Goal: Task Accomplishment & Management: Use online tool/utility

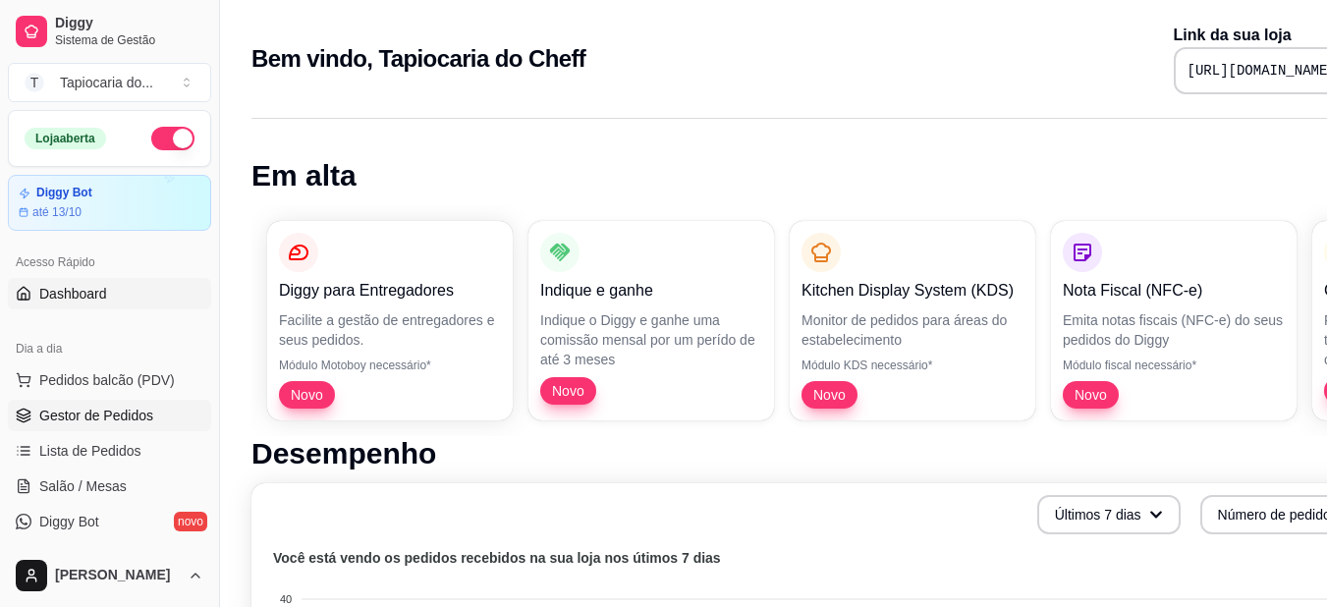
click at [123, 420] on span "Gestor de Pedidos" at bounding box center [96, 416] width 114 height 20
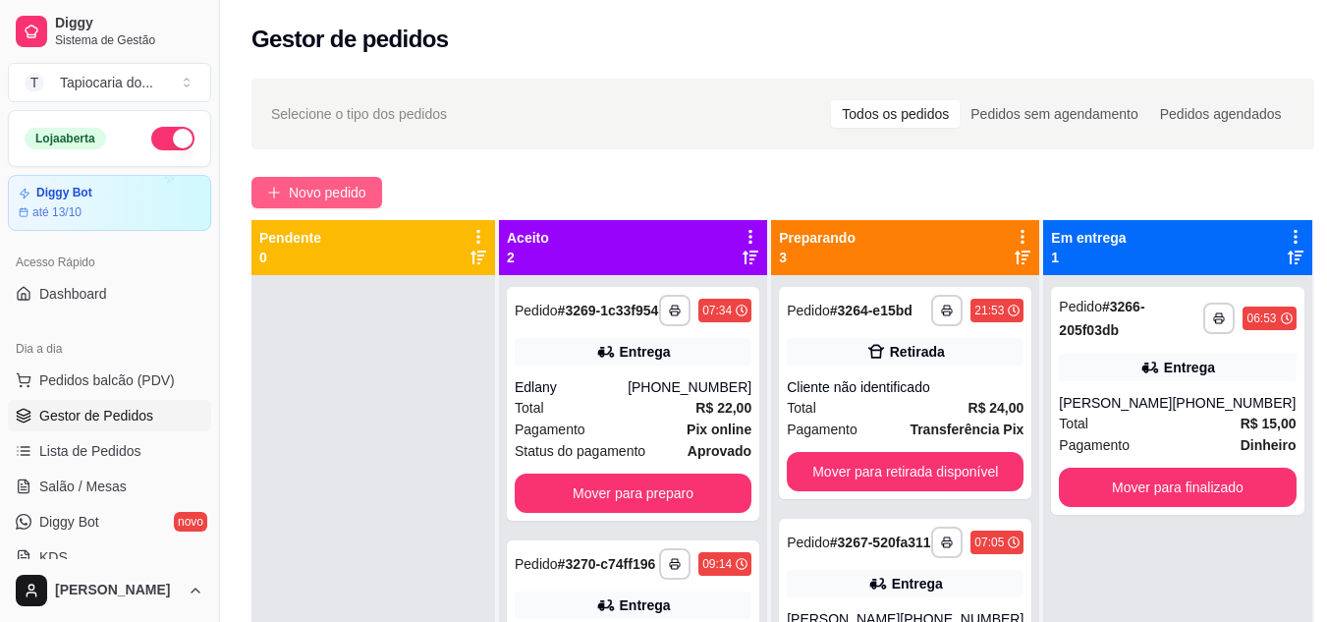
click at [357, 194] on span "Novo pedido" at bounding box center [328, 193] width 78 height 22
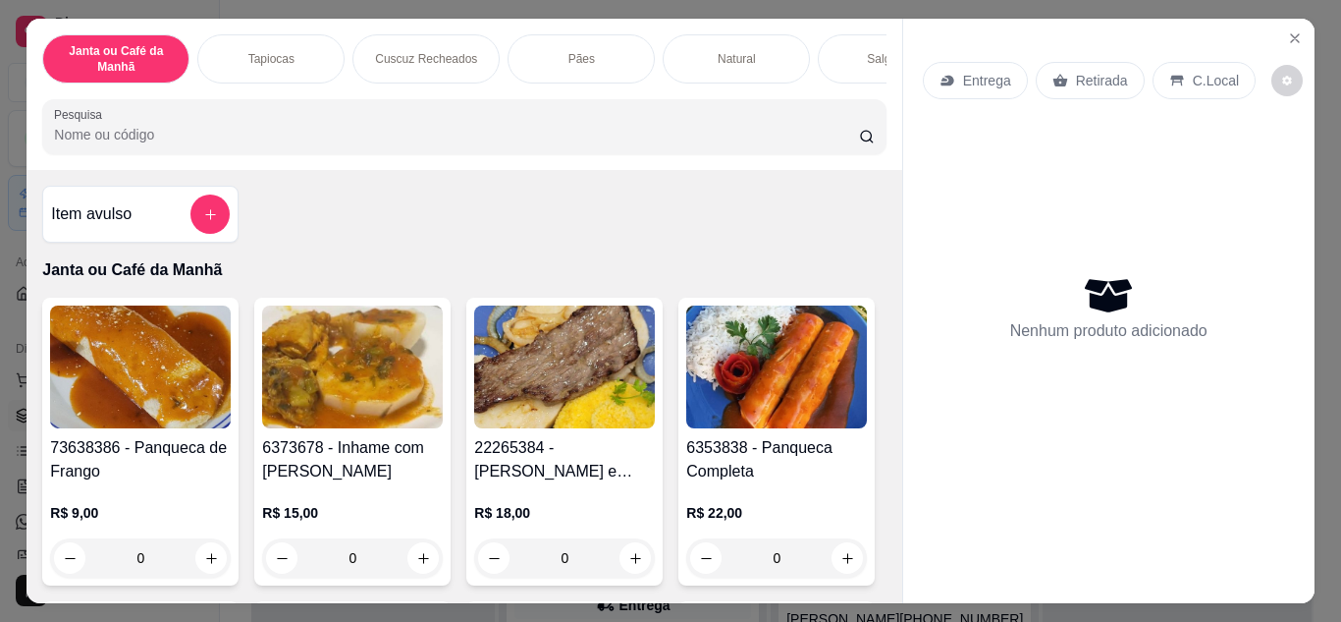
click at [210, 230] on button "add-separate-item" at bounding box center [210, 213] width 39 height 39
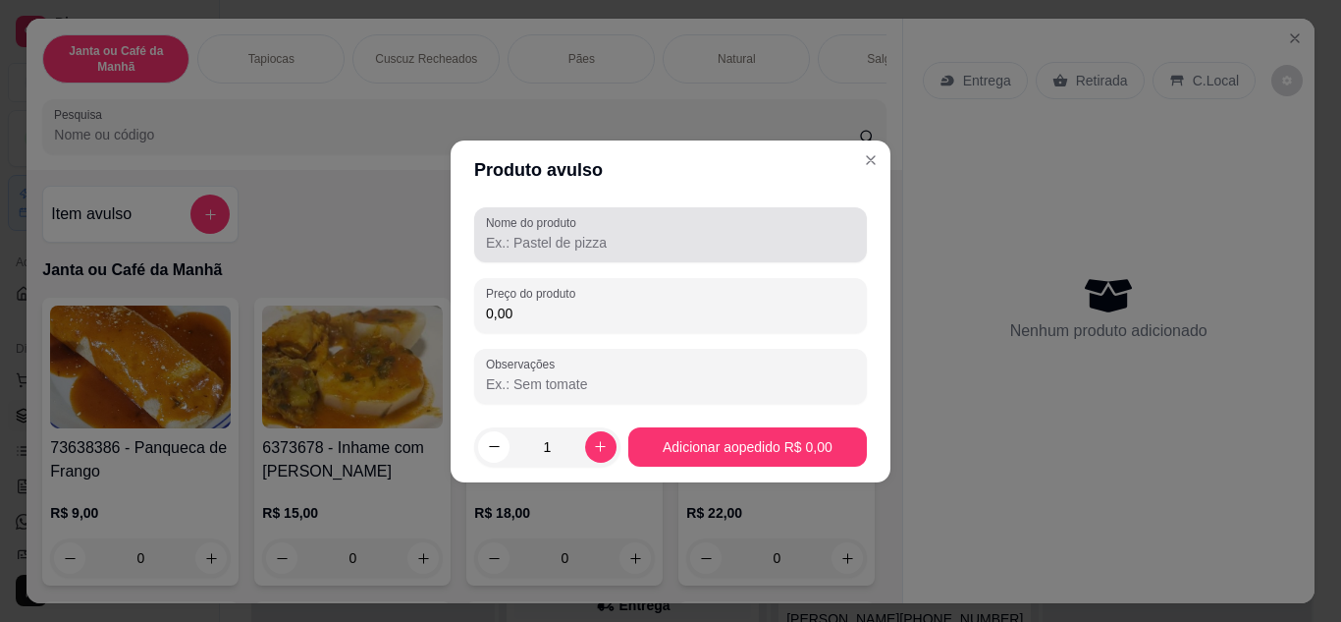
click at [598, 239] on input "Nome do produto" at bounding box center [670, 243] width 369 height 20
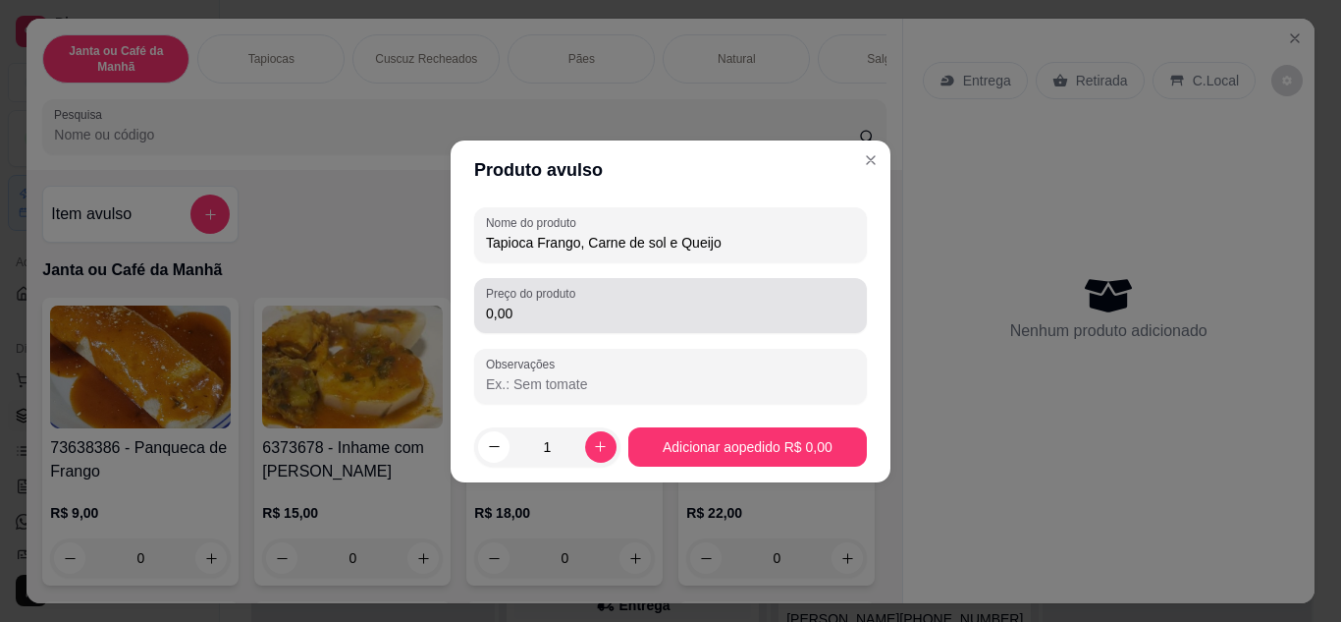
type input "Tapioca Frango, Carne de sol e Queijo"
click at [555, 316] on input "0,00" at bounding box center [670, 313] width 369 height 20
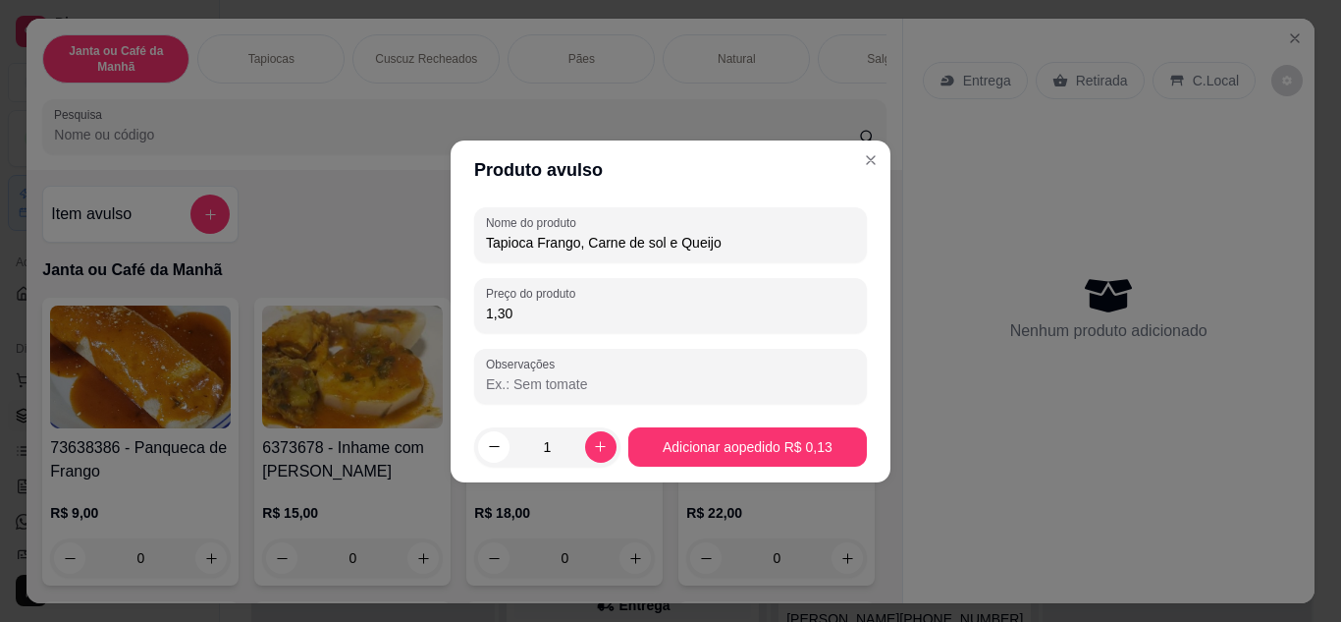
type input "13,00"
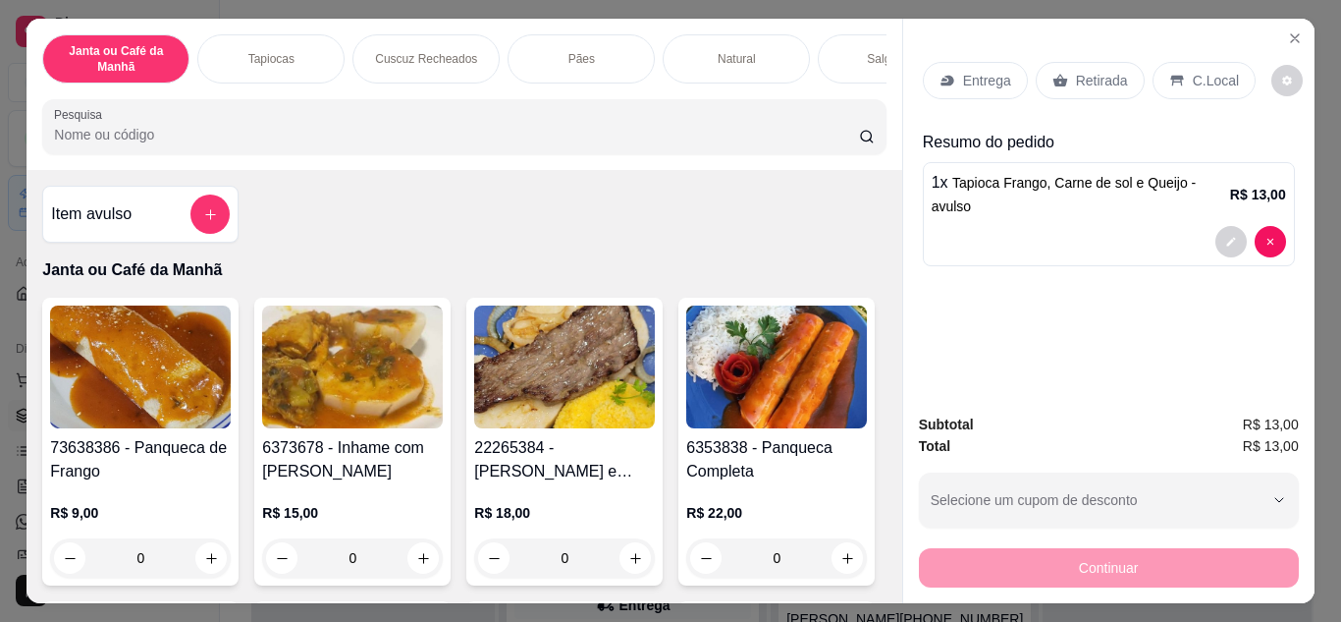
click at [989, 71] on p "Entrega" at bounding box center [987, 81] width 48 height 20
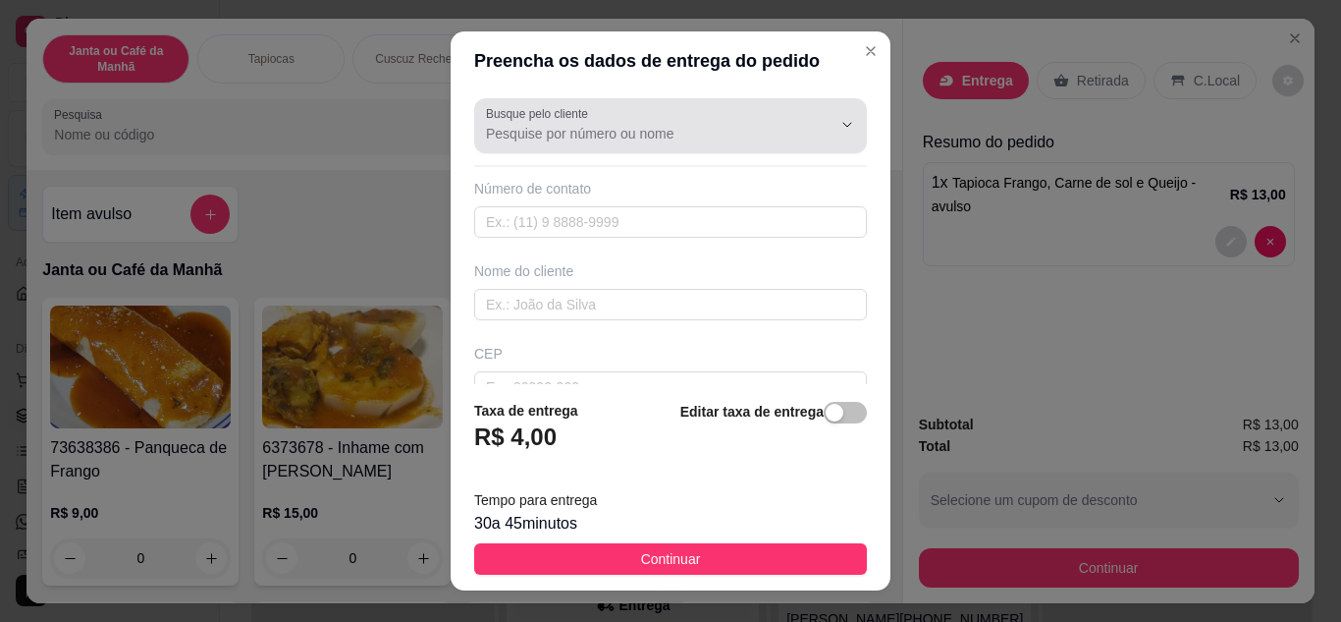
click at [581, 120] on label "Busque pelo cliente" at bounding box center [540, 113] width 109 height 17
click at [581, 124] on input "Busque pelo cliente" at bounding box center [643, 134] width 314 height 20
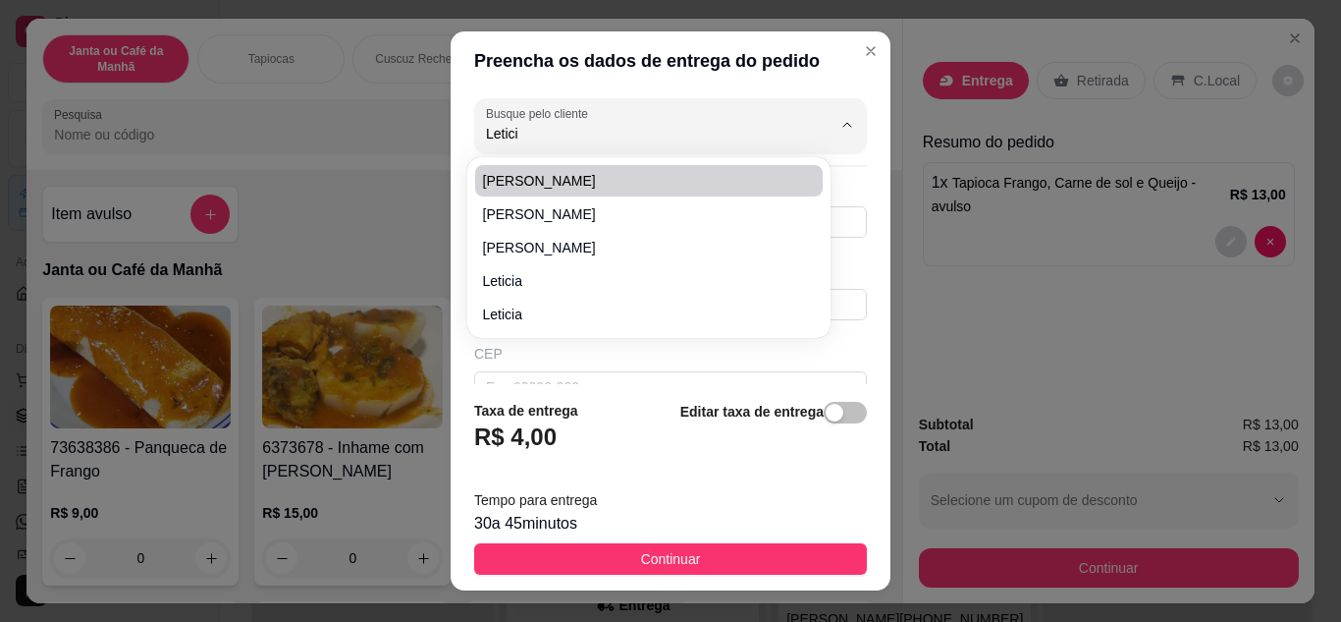
click at [526, 172] on span "[PERSON_NAME]" at bounding box center [639, 181] width 312 height 20
type input "[PERSON_NAME]"
type input "8391409232"
type input "[PERSON_NAME]"
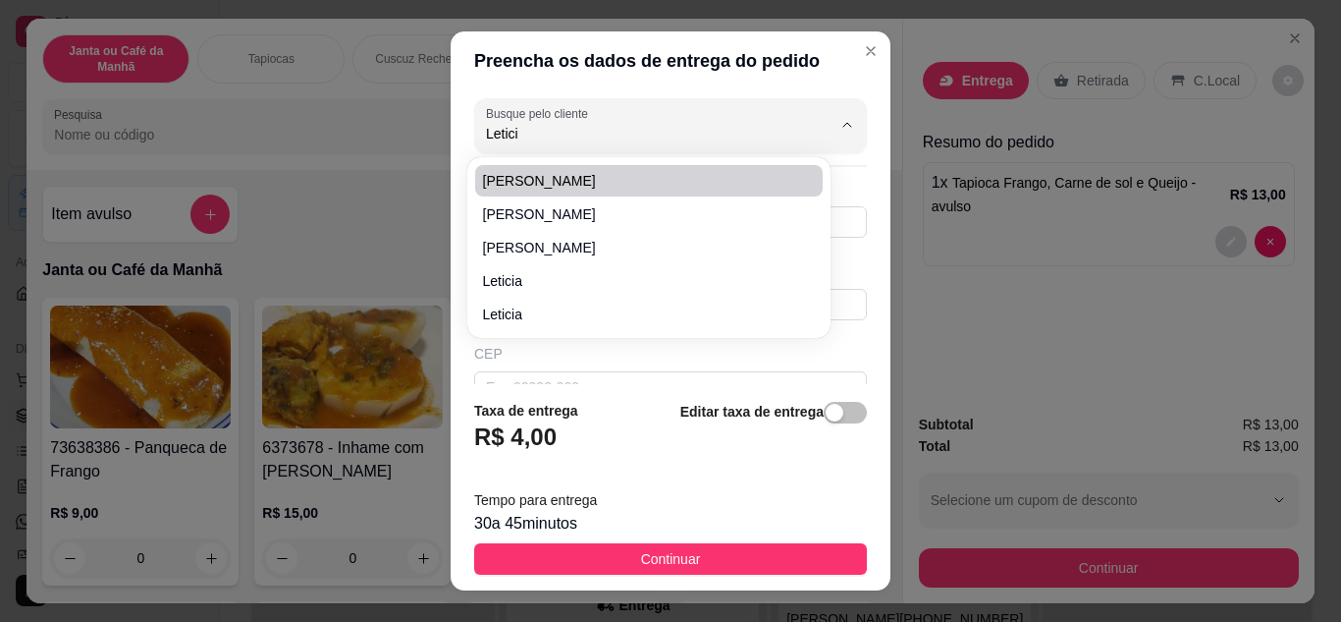
type input "52"
type input "Centro"
type input "Sapé"
type input "[GEOGRAPHIC_DATA]"
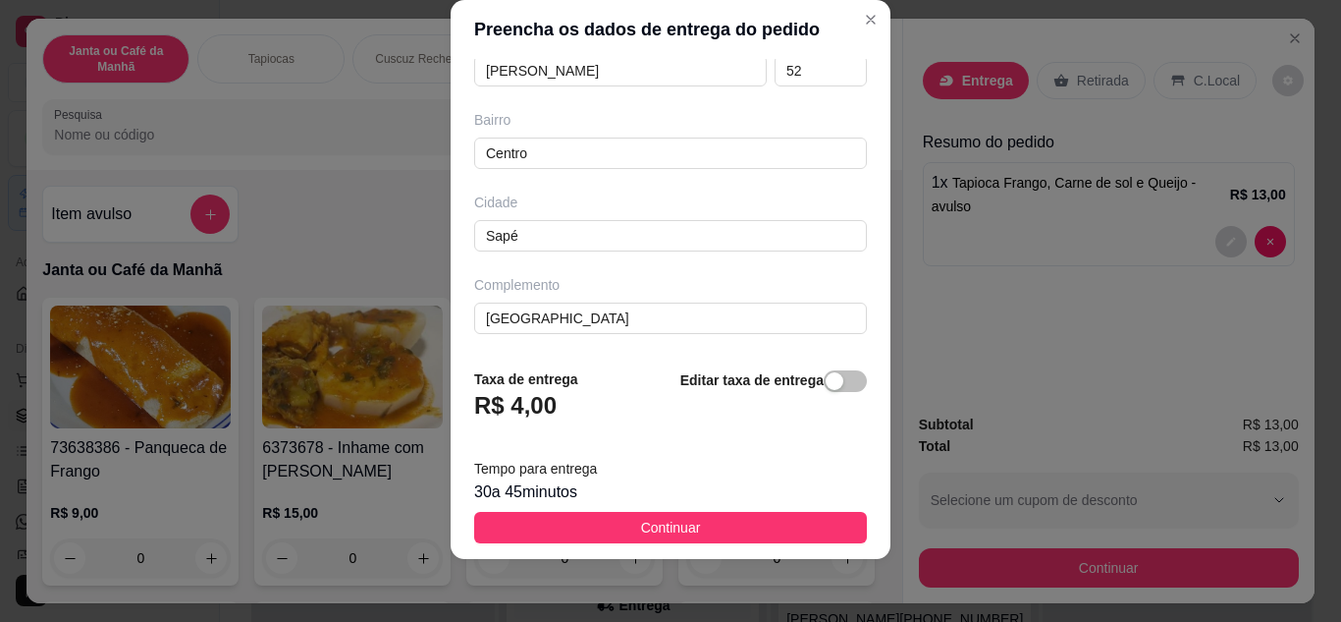
scroll to position [172, 0]
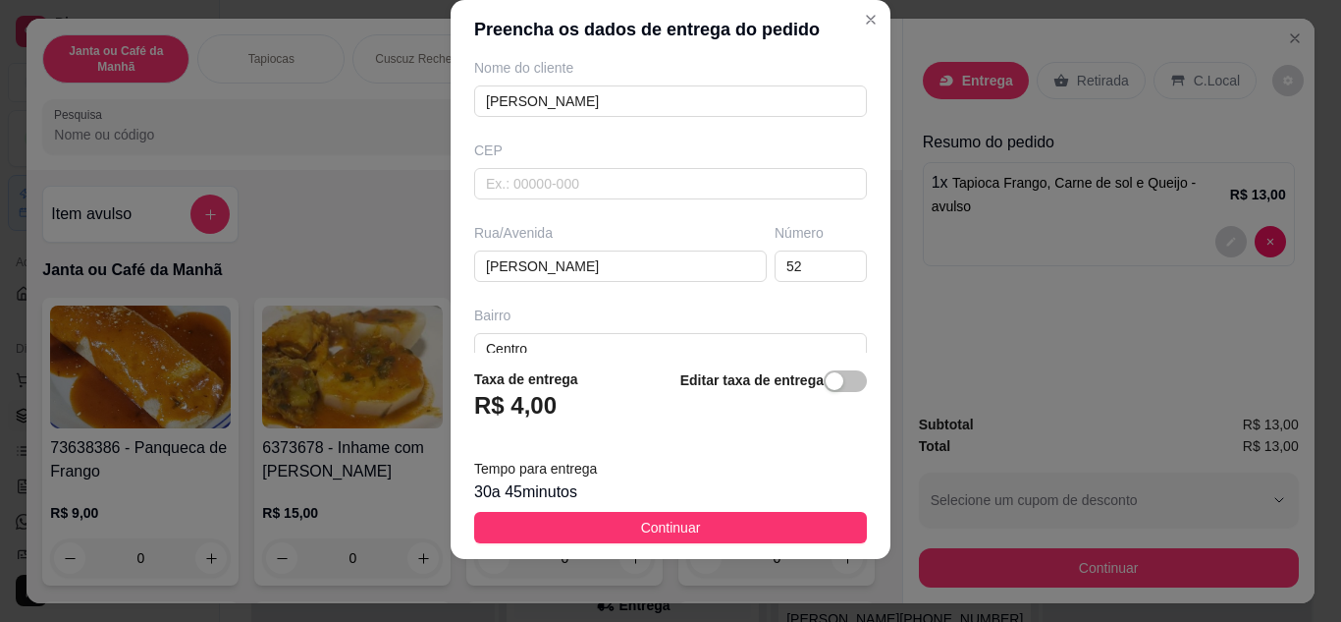
type input "[PERSON_NAME]"
click at [151, 264] on div "Preencha os dados de entrega do pedido Busque pelo cliente [PERSON_NAME] Número…" at bounding box center [670, 311] width 1341 height 622
type input "[PERSON_NAME]"
drag, startPoint x: 791, startPoint y: 262, endPoint x: 663, endPoint y: 269, distance: 127.8
click at [663, 269] on div "Rua/[STREET_ADDRESS][PERSON_NAME]" at bounding box center [670, 252] width 401 height 59
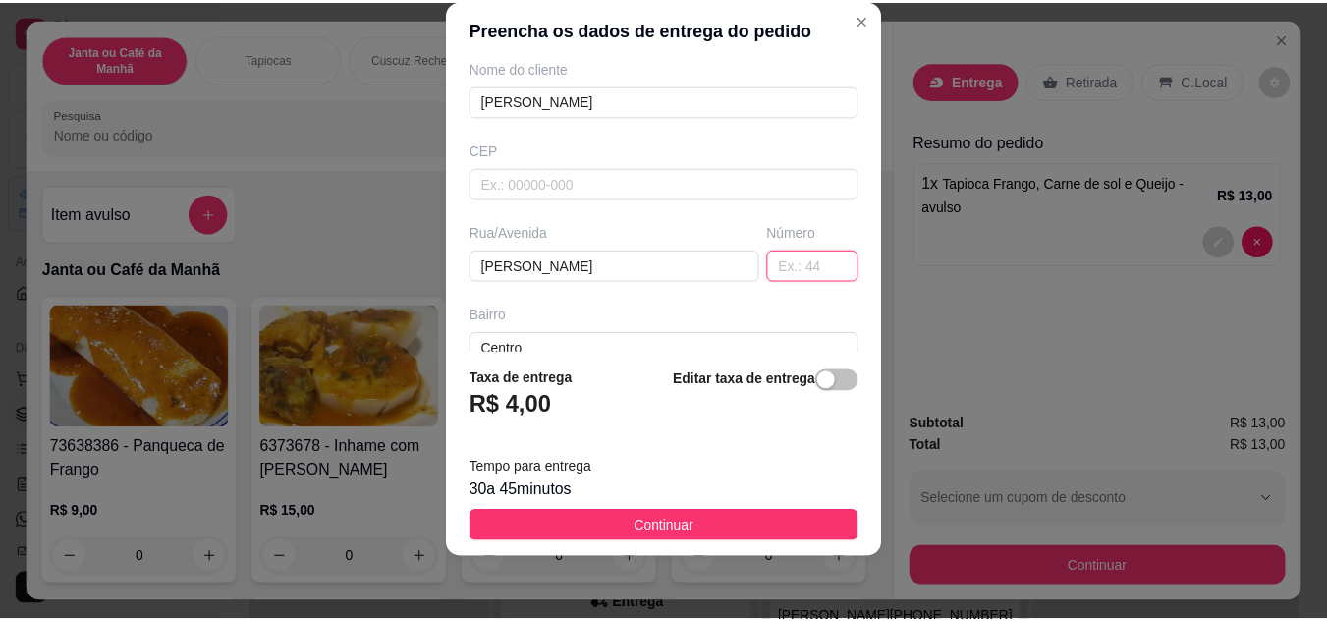
scroll to position [367, 0]
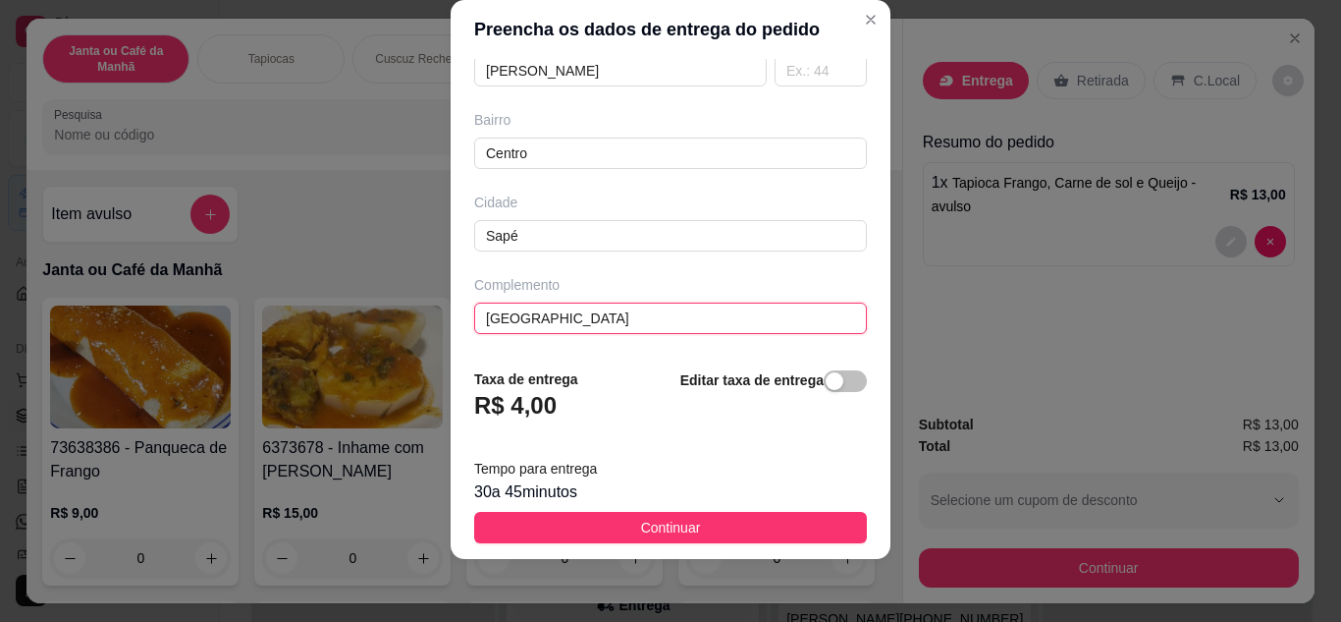
drag, startPoint x: 668, startPoint y: 324, endPoint x: 441, endPoint y: 324, distance: 226.8
click at [441, 324] on div "Preencha os dados de entrega do pedido Busque pelo cliente [PERSON_NAME] Número…" at bounding box center [670, 311] width 1341 height 622
type input "Casa Azul Com Arvore na Frente (Em frente a casa 63)"
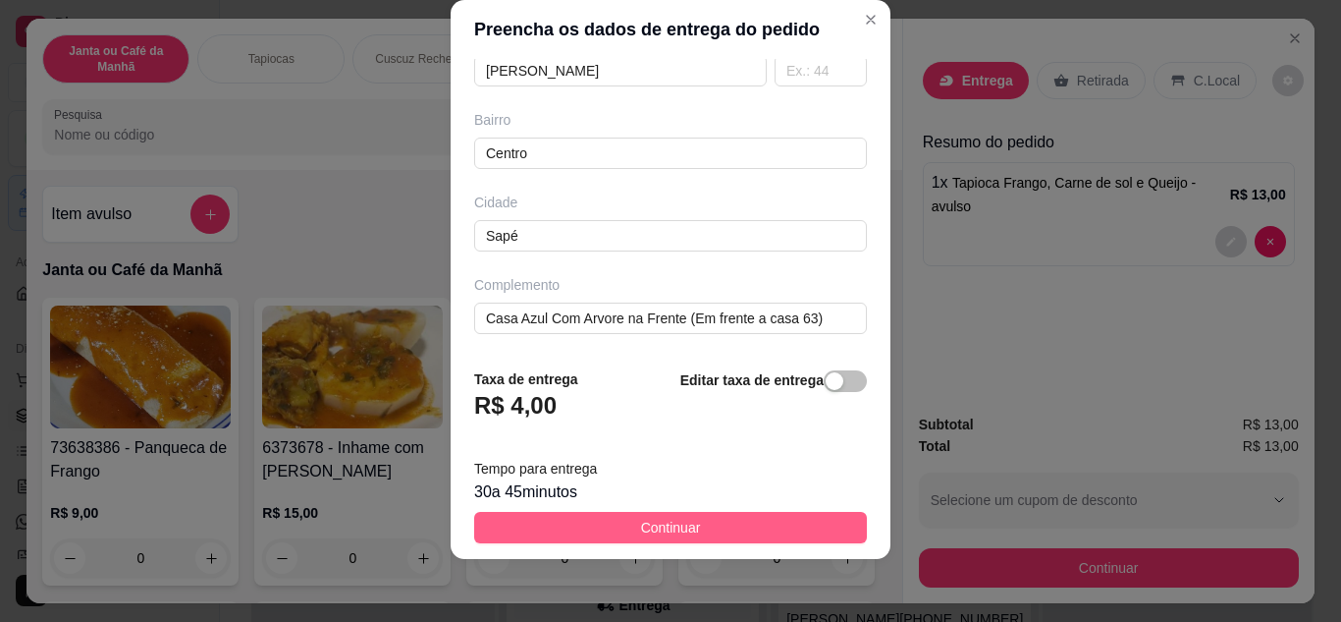
click at [641, 525] on span "Continuar" at bounding box center [671, 528] width 60 height 22
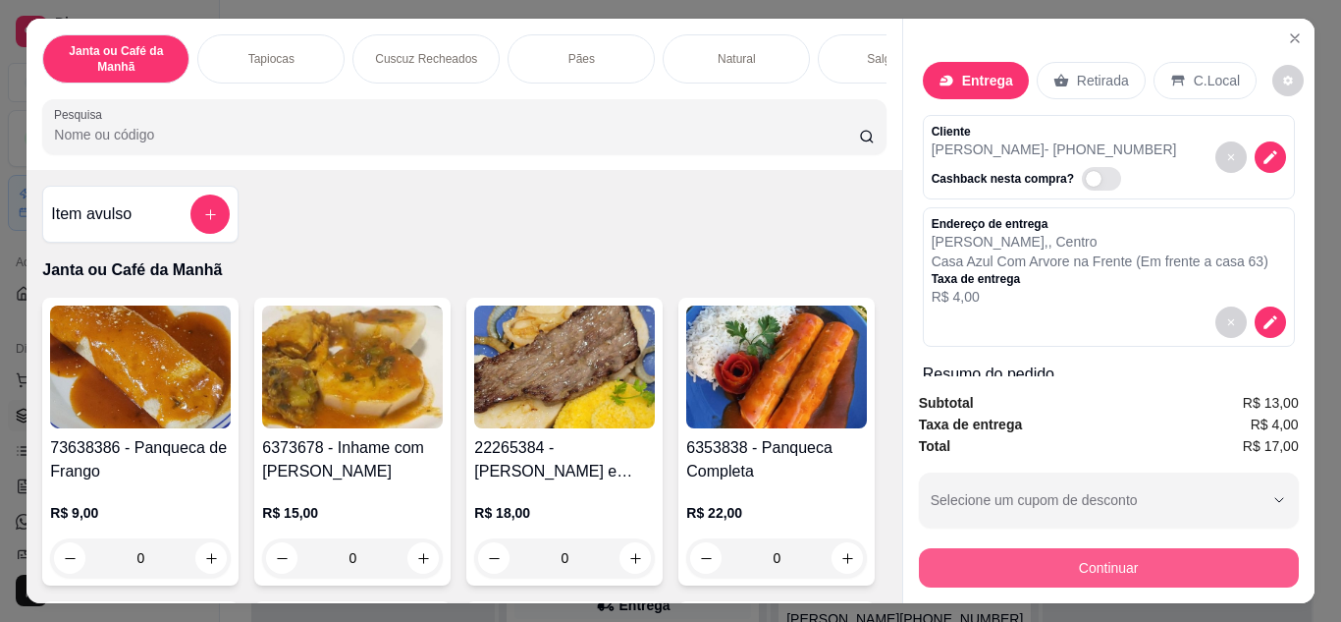
click at [1200, 560] on button "Continuar" at bounding box center [1109, 567] width 380 height 39
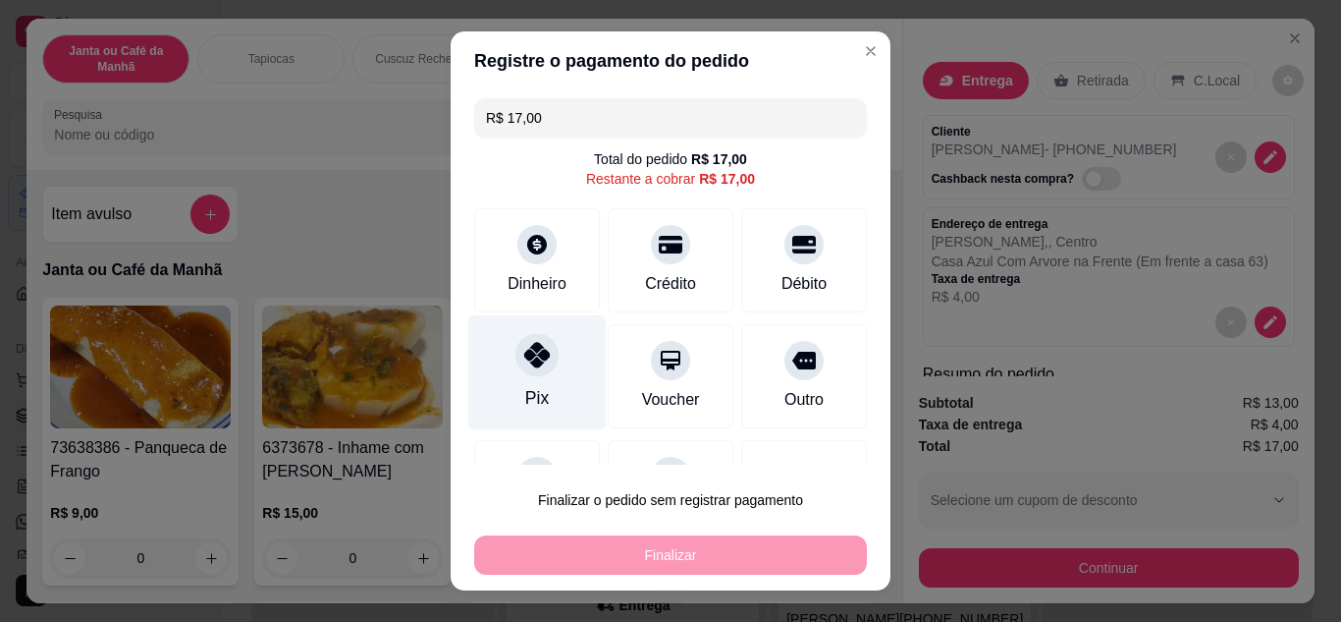
click at [516, 369] on div at bounding box center [537, 354] width 43 height 43
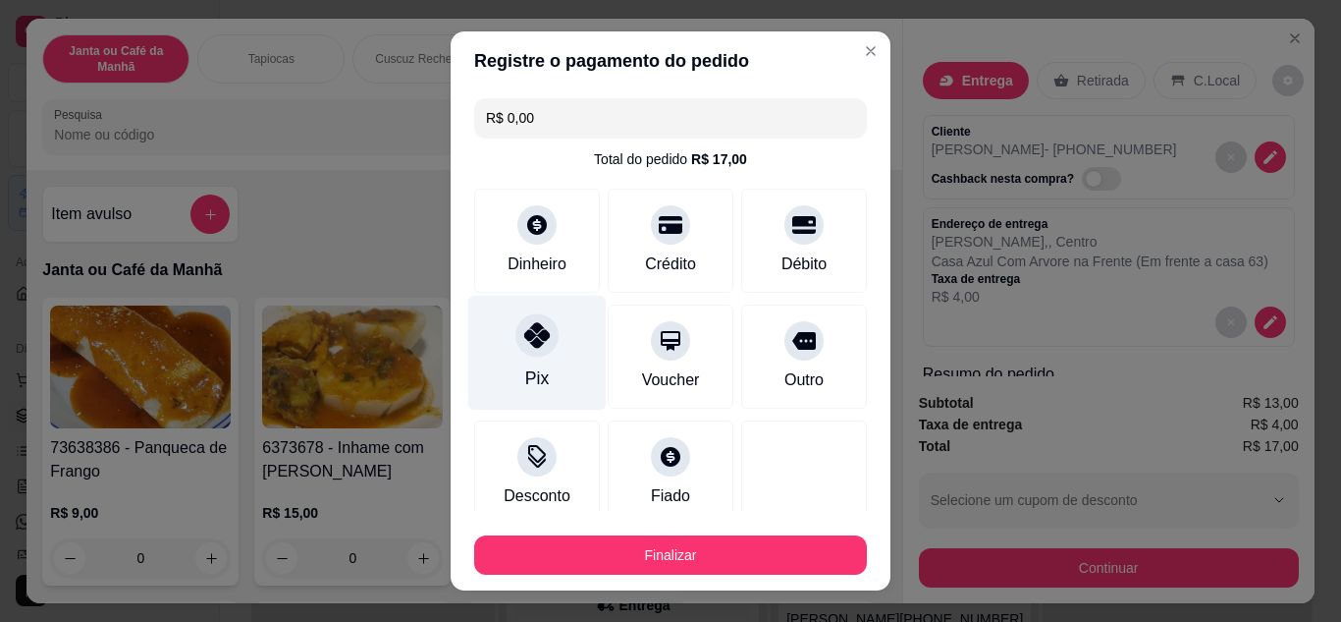
type input "R$ 0,00"
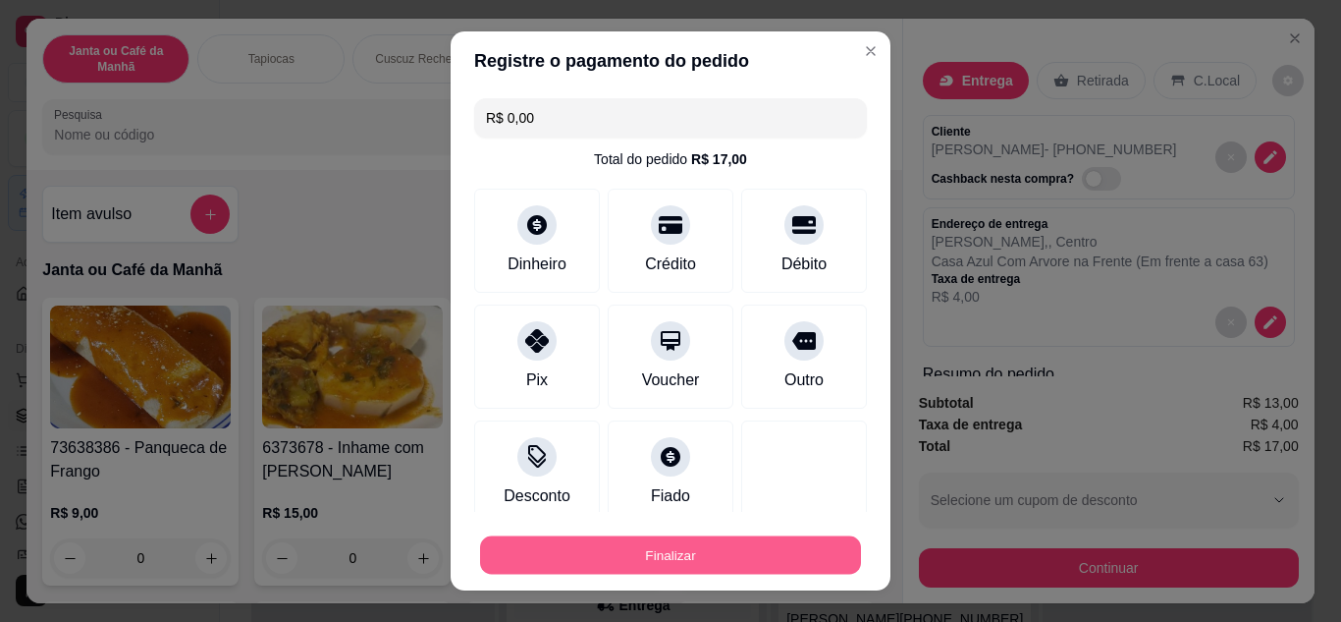
click at [664, 555] on button "Finalizar" at bounding box center [670, 555] width 381 height 38
